Goal: Information Seeking & Learning: Find specific fact

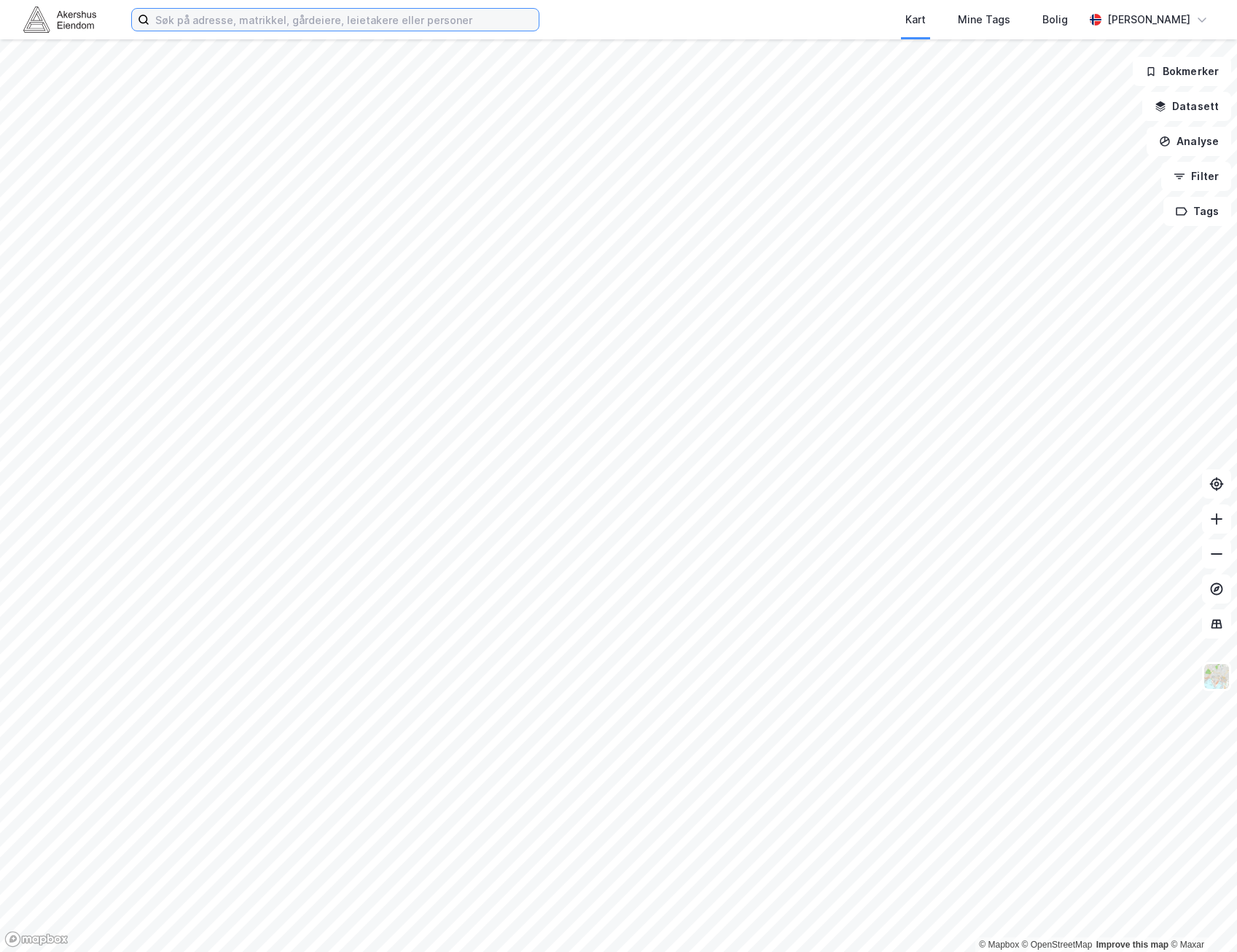
click at [343, 18] on input at bounding box center [344, 19] width 389 height 21
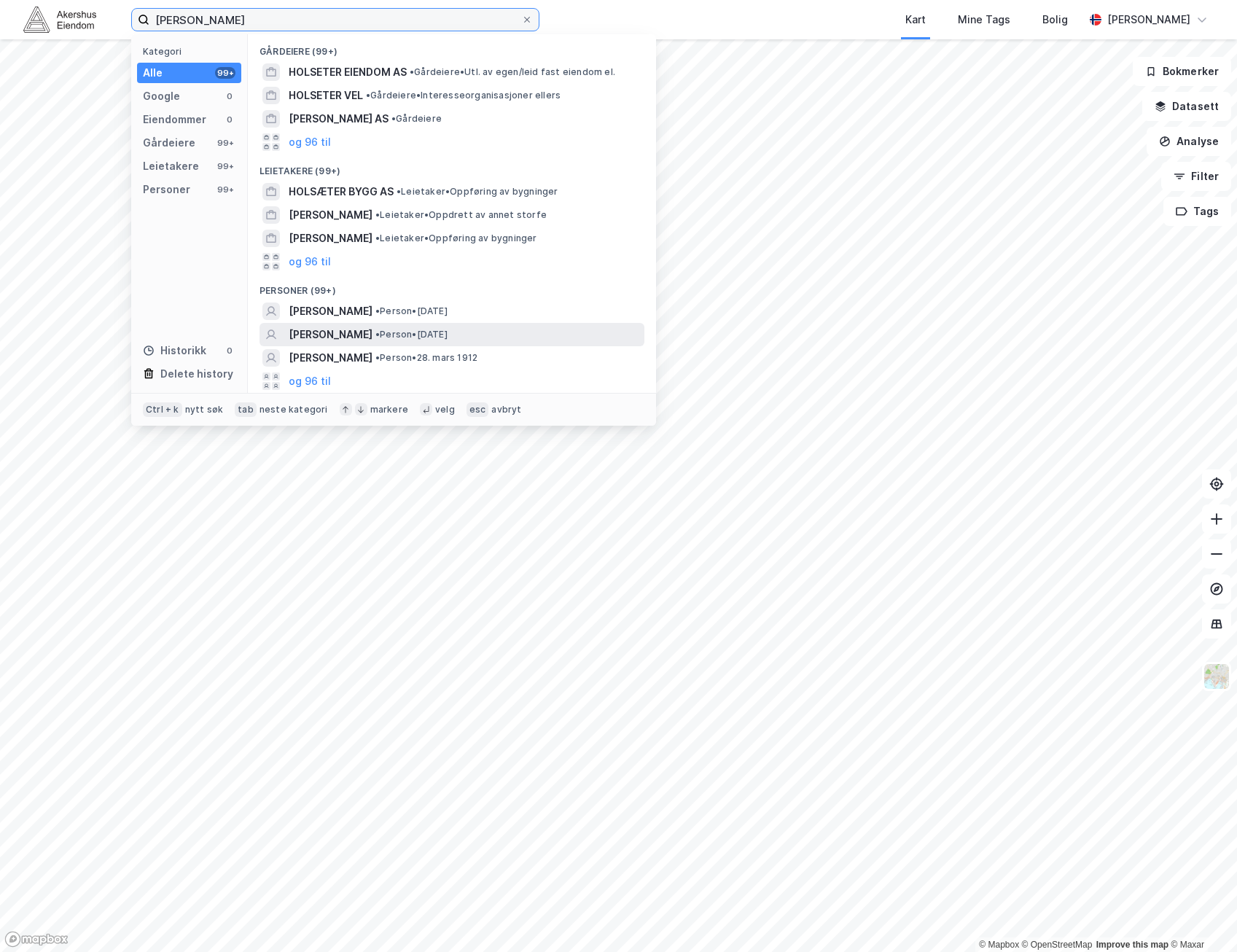
type input "[PERSON_NAME]"
click at [517, 334] on div "[PERSON_NAME] • Person • [DATE]" at bounding box center [465, 334] width 352 height 17
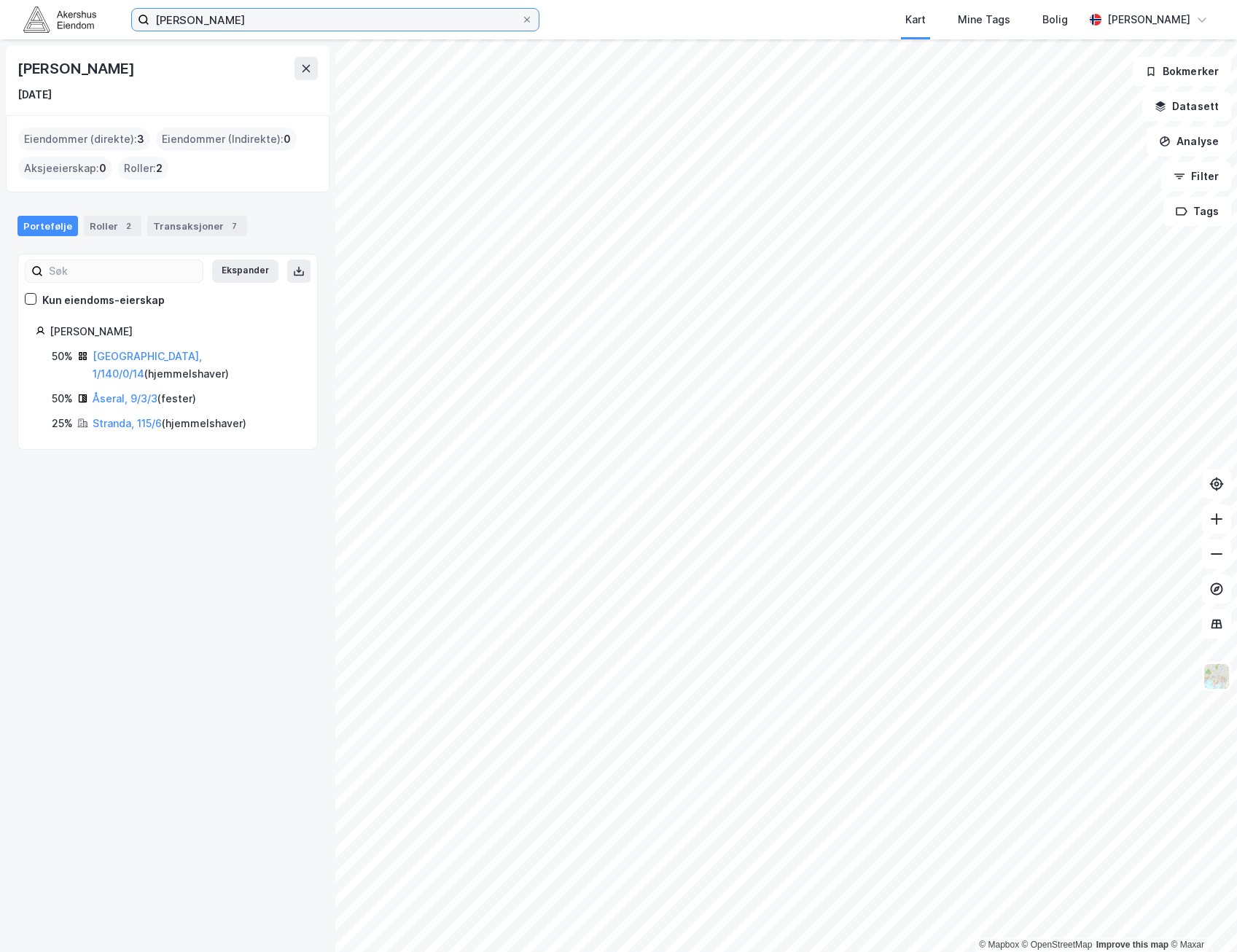
click at [509, 23] on input "[PERSON_NAME]" at bounding box center [335, 19] width 372 height 21
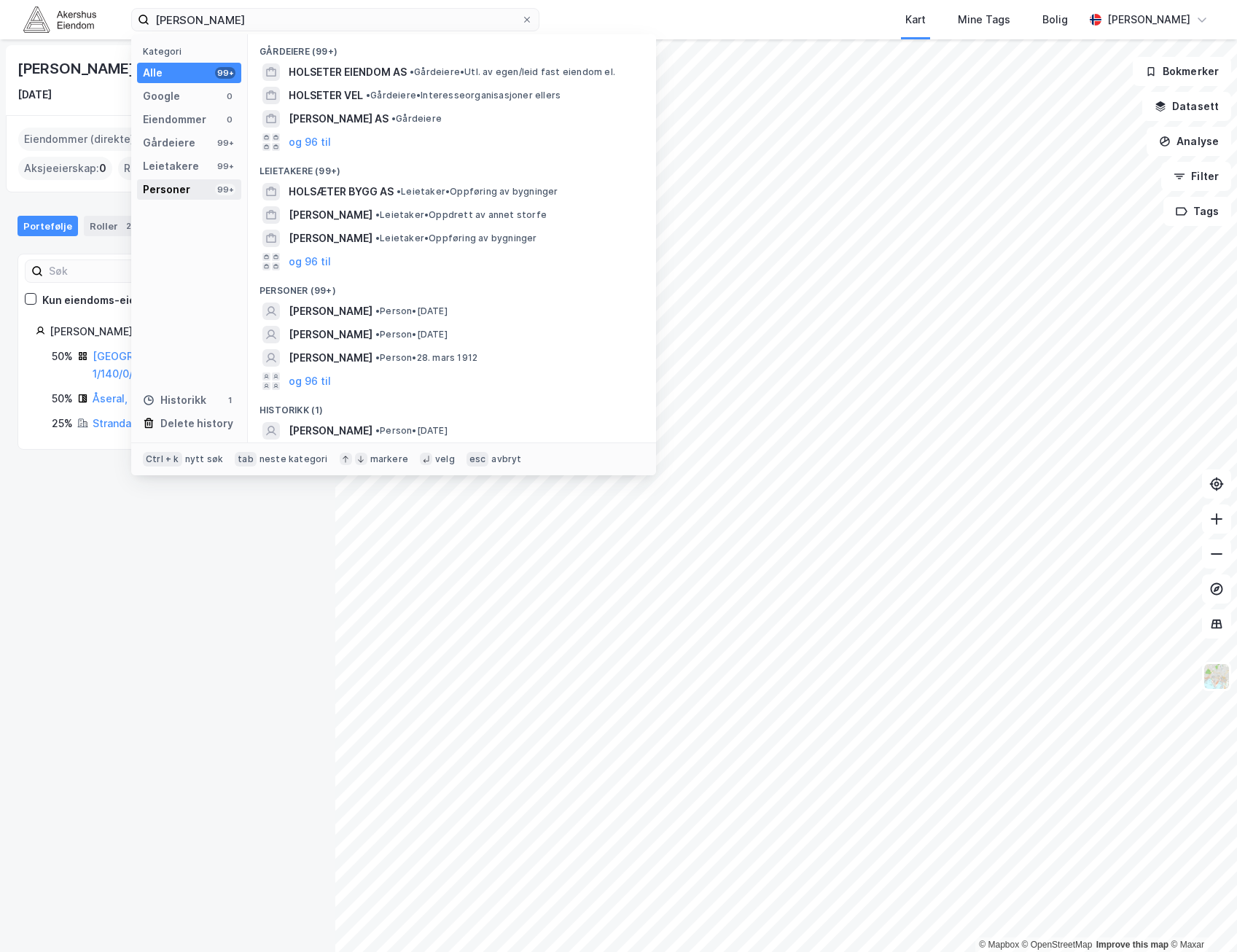
click at [184, 183] on div "Personer" at bounding box center [166, 189] width 47 height 17
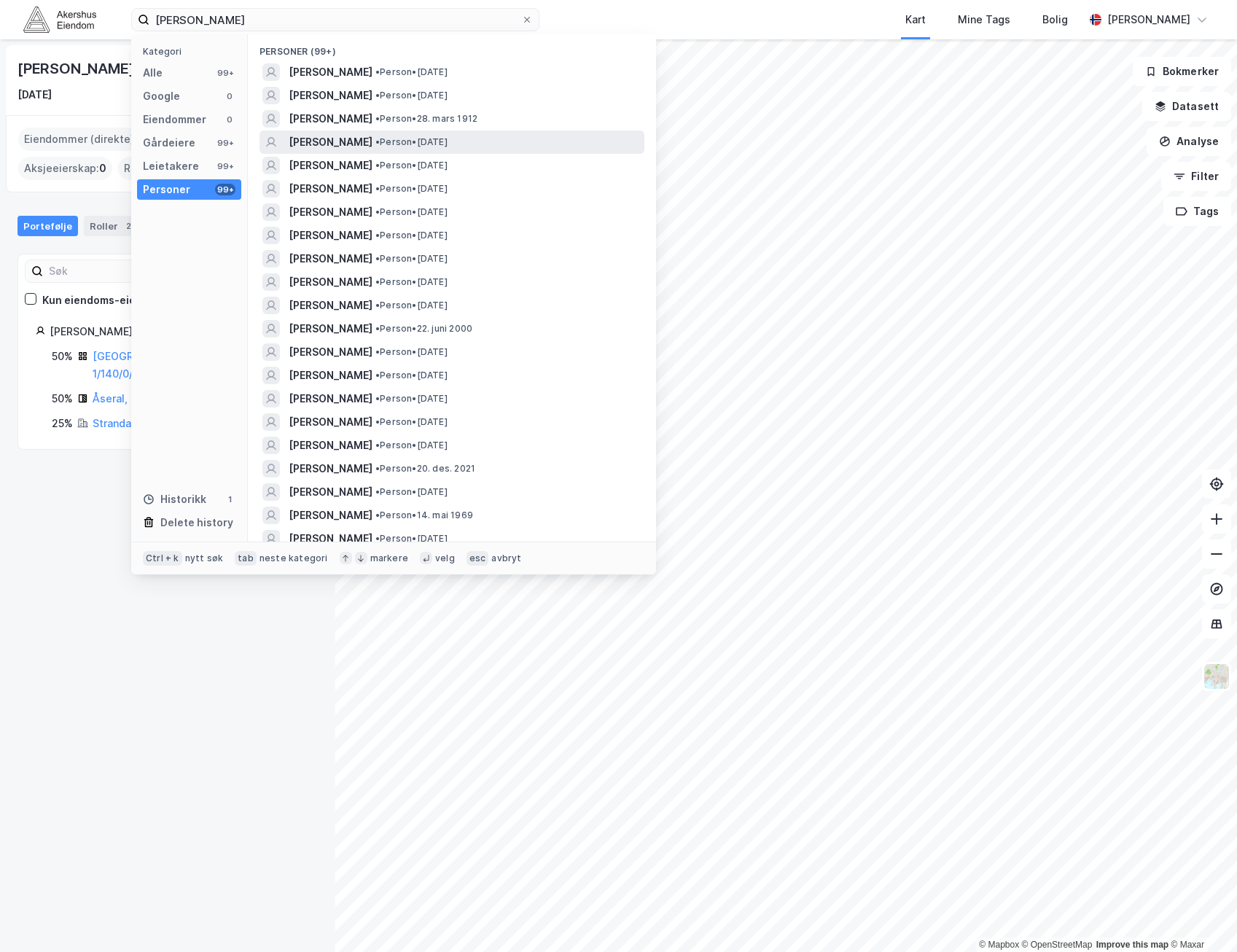
click at [540, 133] on div "[PERSON_NAME] • Person • [DATE]" at bounding box center [465, 142] width 352 height 17
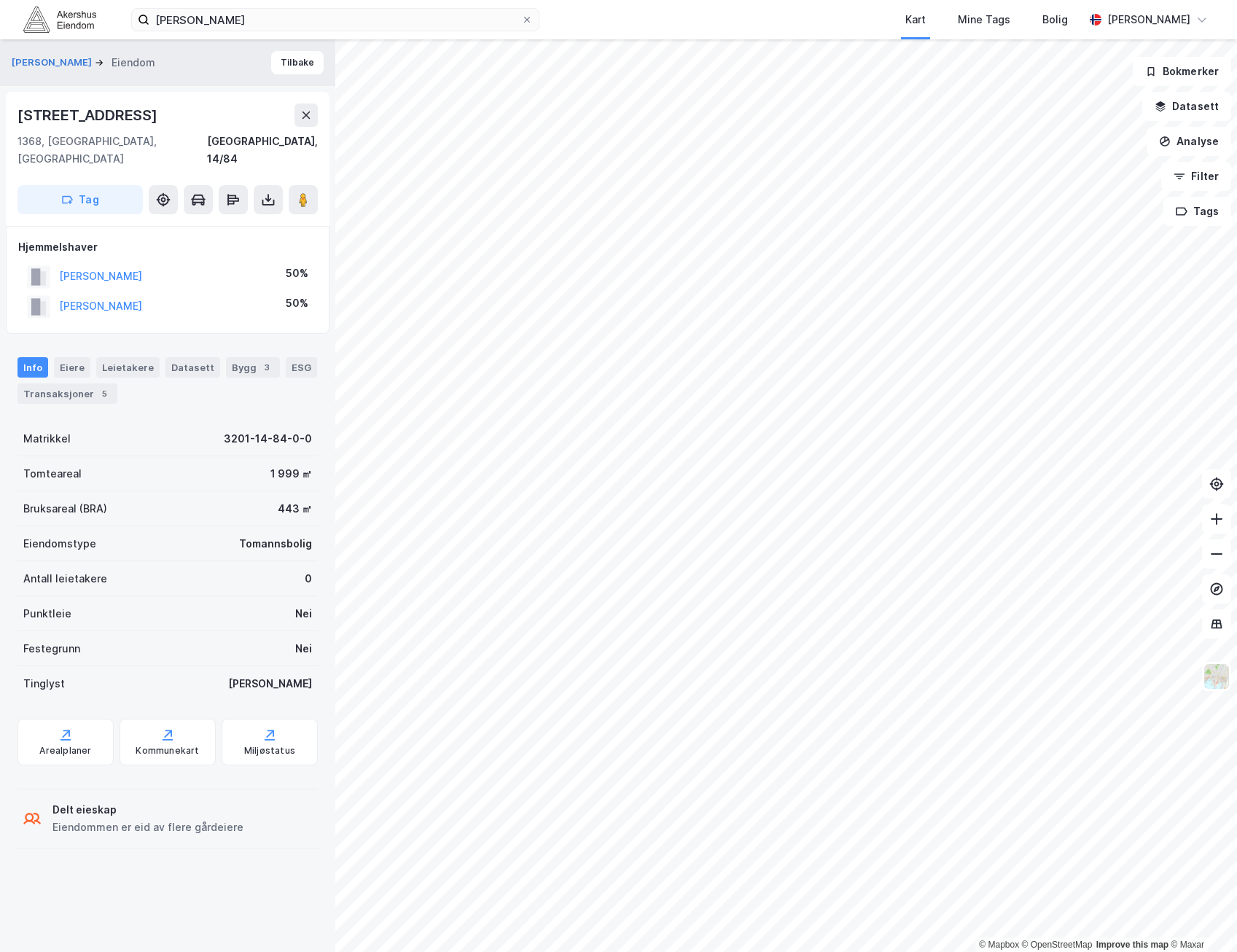
drag, startPoint x: 192, startPoint y: 286, endPoint x: 183, endPoint y: 287, distance: 9.1
click at [183, 291] on div "[PERSON_NAME] 50%" at bounding box center [168, 306] width 299 height 30
click at [64, 383] on div "Transaksjoner 5" at bounding box center [67, 394] width 100 height 21
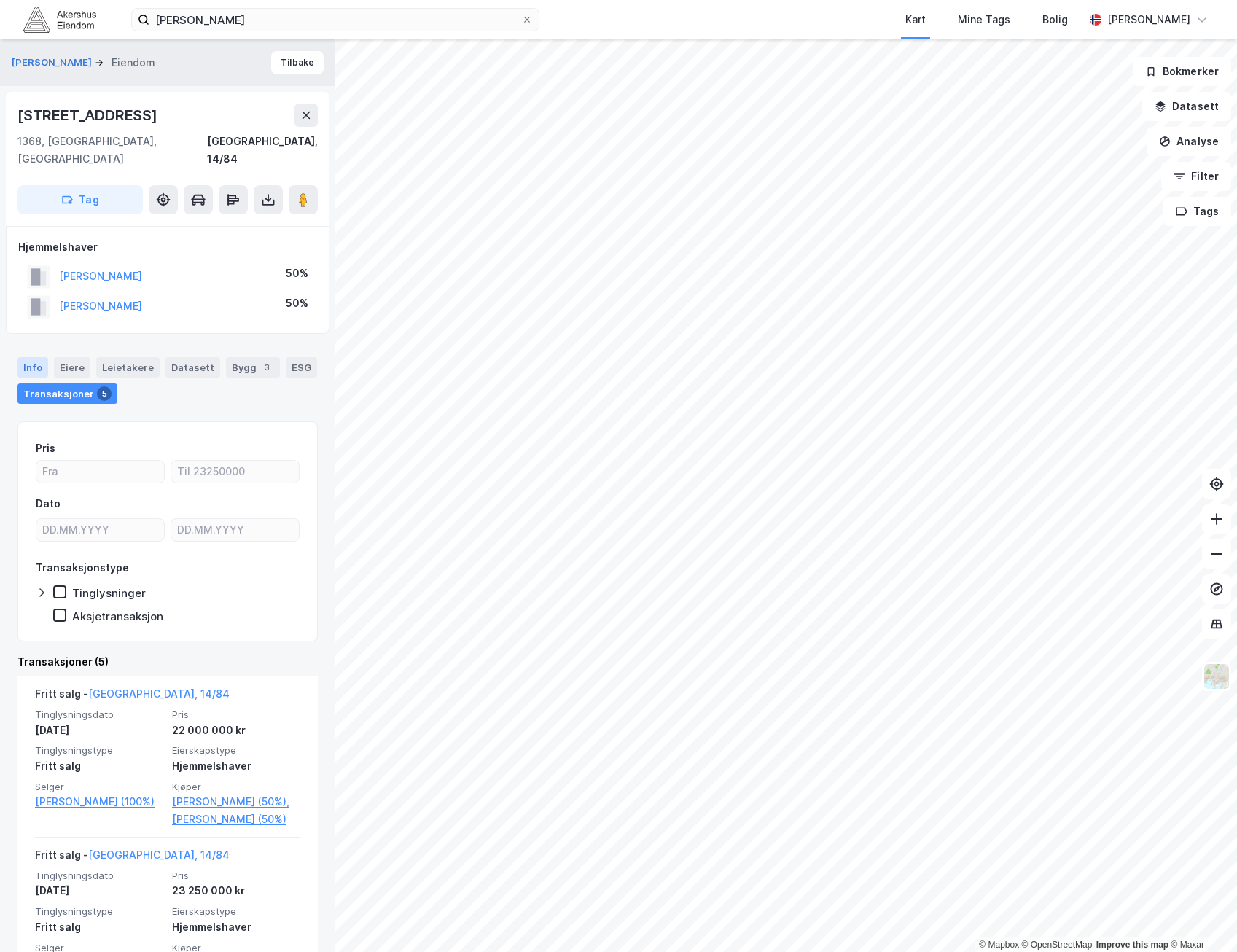
click at [28, 357] on div "Info" at bounding box center [33, 368] width 31 height 21
